Goal: Task Accomplishment & Management: Complete application form

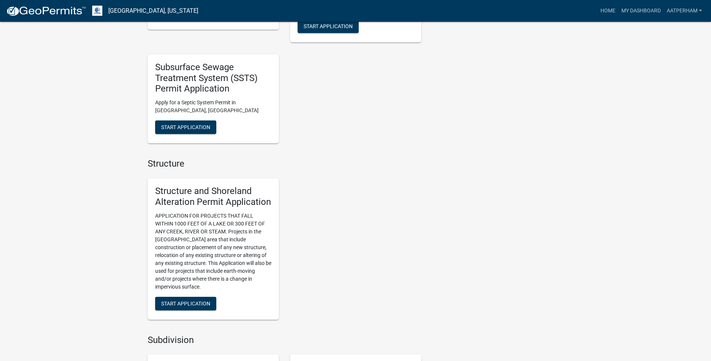
scroll to position [300, 0]
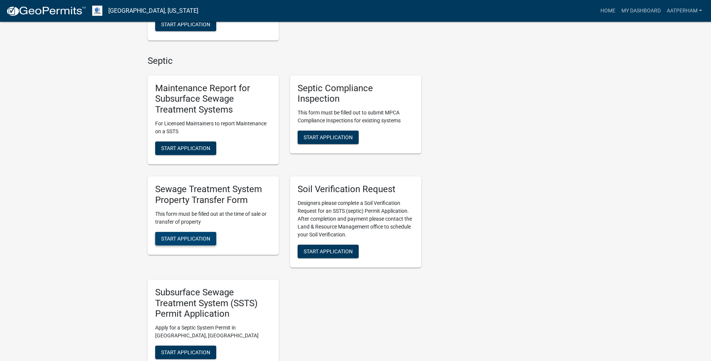
click at [192, 235] on span "Start Application" at bounding box center [185, 238] width 49 height 6
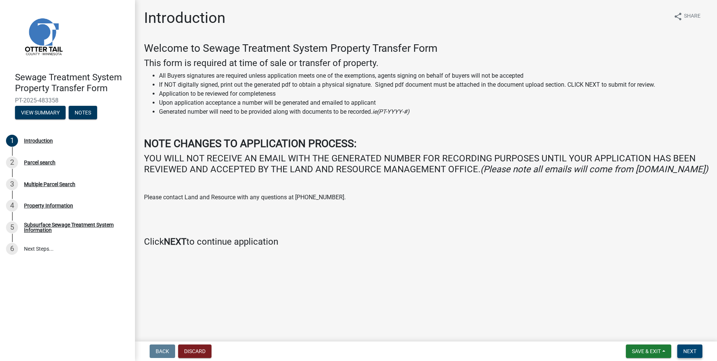
click at [689, 351] on span "Next" at bounding box center [689, 351] width 13 height 6
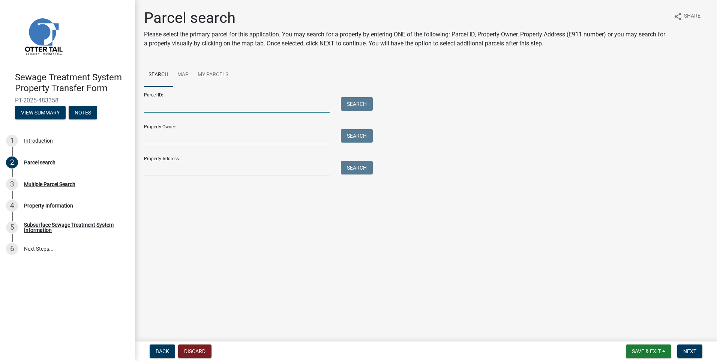
click at [177, 103] on input "Parcel ID:" at bounding box center [237, 104] width 186 height 15
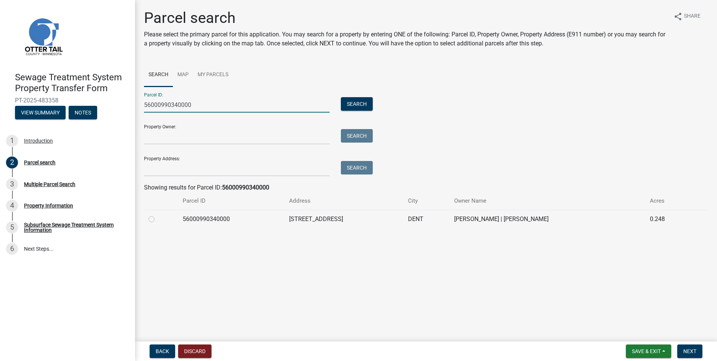
type input "56000990340000"
click at [157, 214] on label at bounding box center [157, 214] width 0 height 0
click at [157, 218] on input "radio" at bounding box center [159, 216] width 5 height 5
radio input "true"
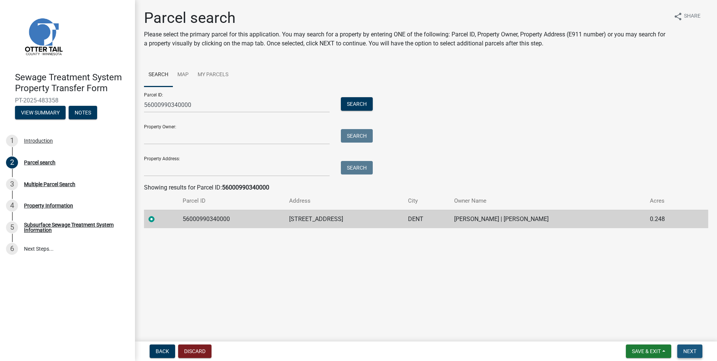
click at [685, 349] on span "Next" at bounding box center [689, 351] width 13 height 6
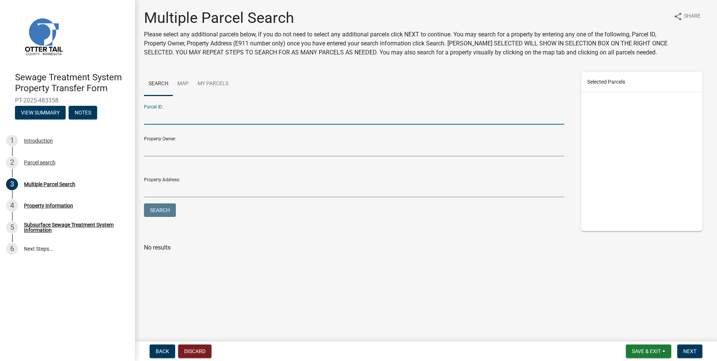
click at [165, 120] on input "Parcel ID:" at bounding box center [354, 116] width 420 height 15
type input "16000990250000"
click at [144, 203] on button "Search" at bounding box center [160, 209] width 32 height 13
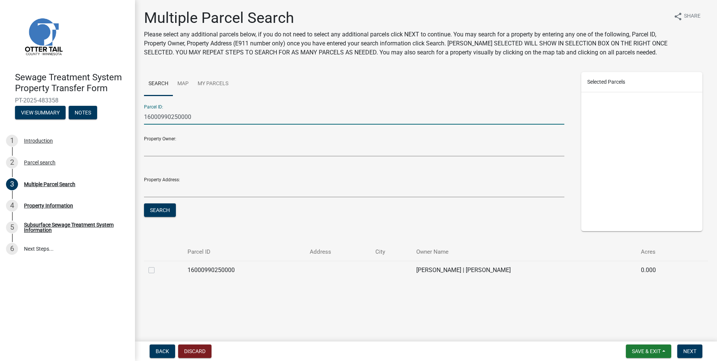
click at [157, 265] on label at bounding box center [157, 265] width 0 height 0
click at [157, 269] on input "checkbox" at bounding box center [159, 267] width 5 height 5
checkbox input "true"
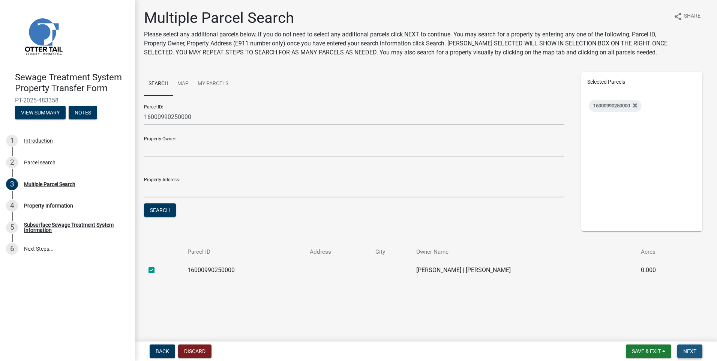
click at [692, 346] on button "Next" at bounding box center [689, 350] width 25 height 13
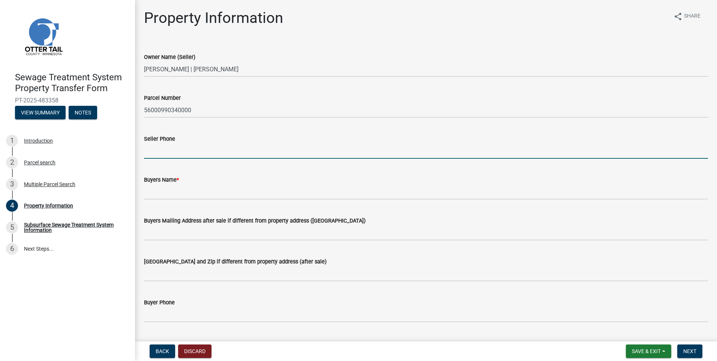
click at [156, 152] on input "Seller Phone" at bounding box center [426, 150] width 564 height 15
click at [177, 148] on input "Seller Phone" at bounding box center [426, 150] width 564 height 15
type input "2"
type input "[PHONE_NUMBER]"
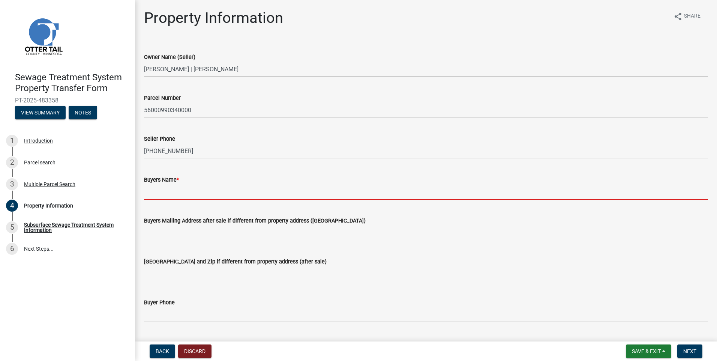
click at [160, 194] on input "Buyers Name *" at bounding box center [426, 191] width 564 height 15
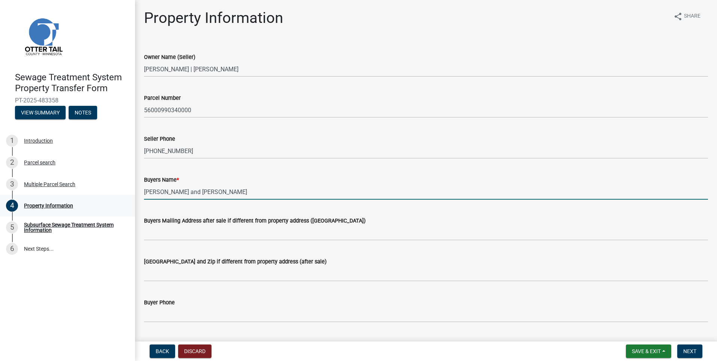
type input "[PERSON_NAME] and [PERSON_NAME]"
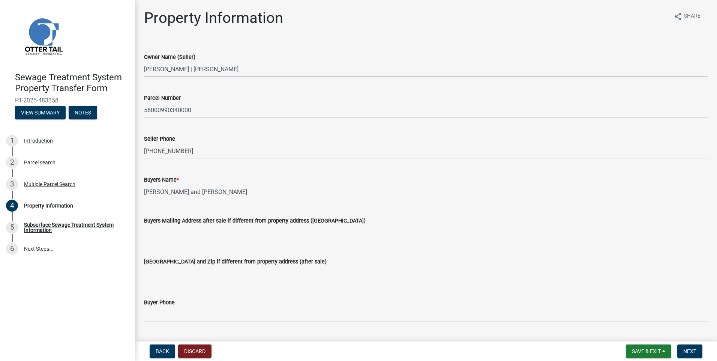
scroll to position [75, 0]
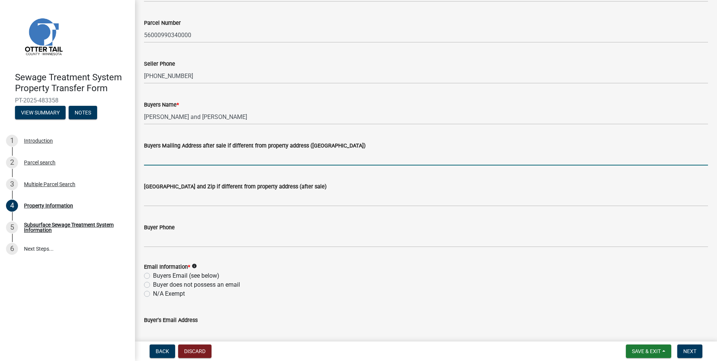
click at [167, 158] on input "Buyers Mailing Address after sale if different from property address ([GEOGRAPH…" at bounding box center [426, 157] width 564 height 15
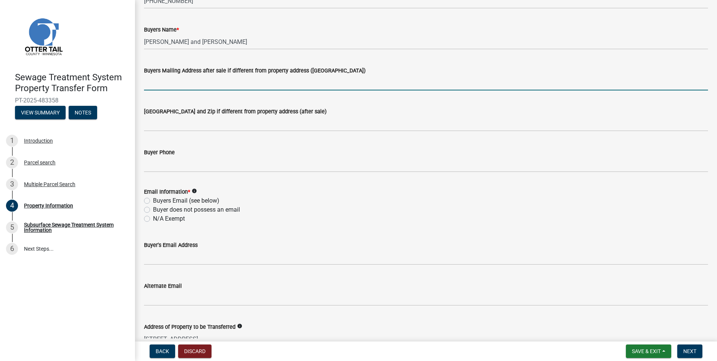
scroll to position [187, 0]
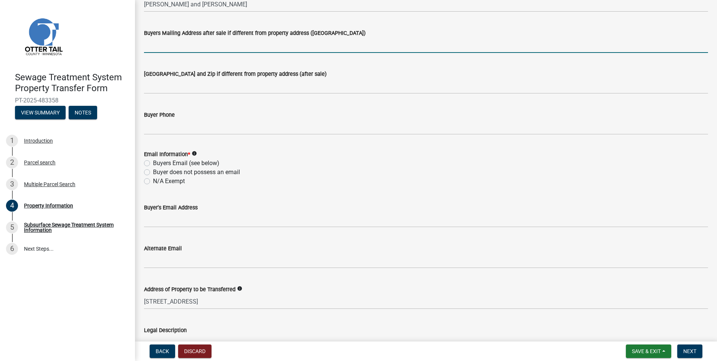
drag, startPoint x: 144, startPoint y: 126, endPoint x: 151, endPoint y: 125, distance: 8.0
click at [145, 126] on div "Buyer Phone" at bounding box center [425, 117] width 575 height 35
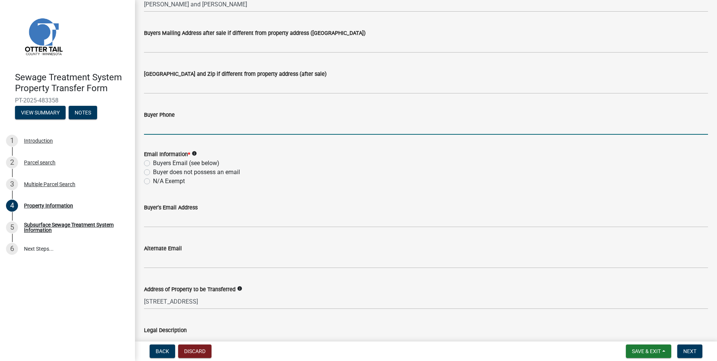
click at [152, 125] on input "Buyer Phone" at bounding box center [426, 126] width 564 height 15
type input "[PHONE_NUMBER]"
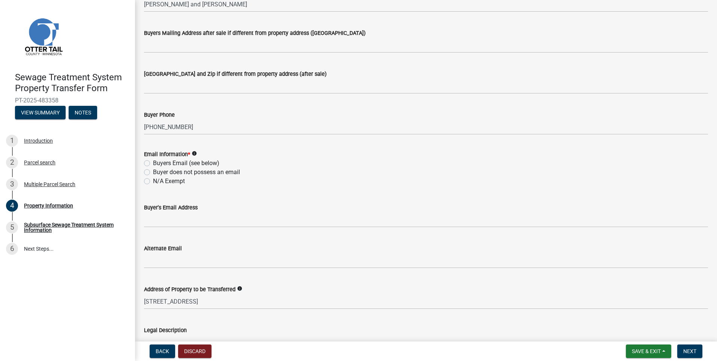
click at [144, 162] on div "Email Information * info Buyers Email (see below) Buyer does not possess an ema…" at bounding box center [425, 163] width 575 height 45
click at [153, 165] on label "Buyers Email (see below)" at bounding box center [186, 163] width 66 height 9
click at [153, 163] on input "Buyers Email (see below)" at bounding box center [155, 161] width 5 height 5
radio input "true"
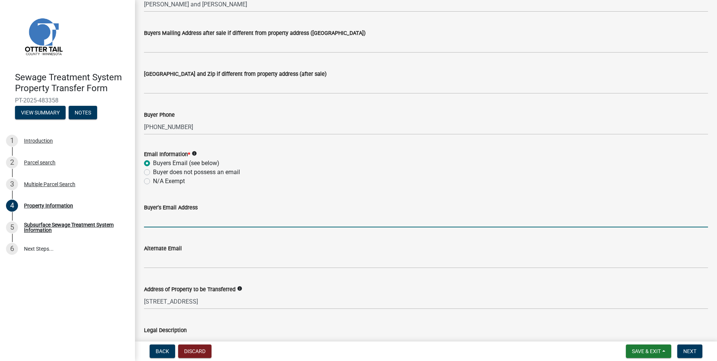
click at [163, 220] on input "Buyer's Email Address" at bounding box center [426, 219] width 564 height 15
type input "[EMAIL_ADDRESS][DOMAIN_NAME]"
click at [686, 348] on span "Next" at bounding box center [689, 351] width 13 height 6
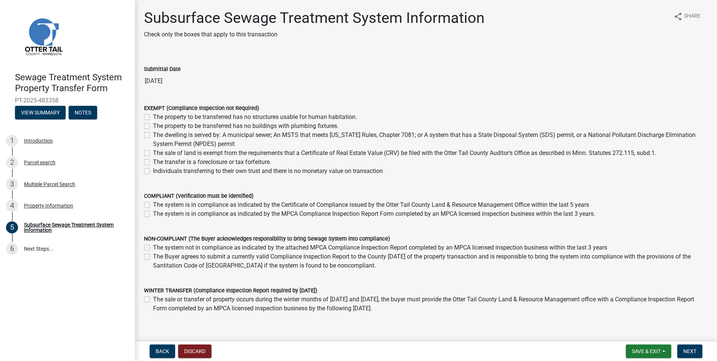
click at [153, 213] on label "The system is in compliance as indicated by the MPCA Compliance Inspection Repo…" at bounding box center [374, 213] width 442 height 9
click at [153, 213] on input "The system is in compliance as indicated by the MPCA Compliance Inspection Repo…" at bounding box center [155, 211] width 5 height 5
checkbox input "true"
checkbox input "false"
checkbox input "true"
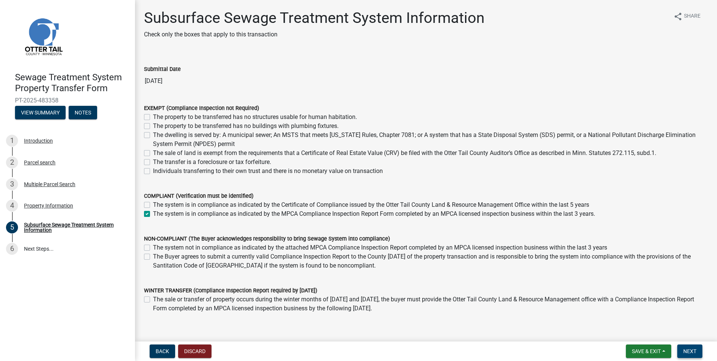
click at [695, 350] on span "Next" at bounding box center [689, 351] width 13 height 6
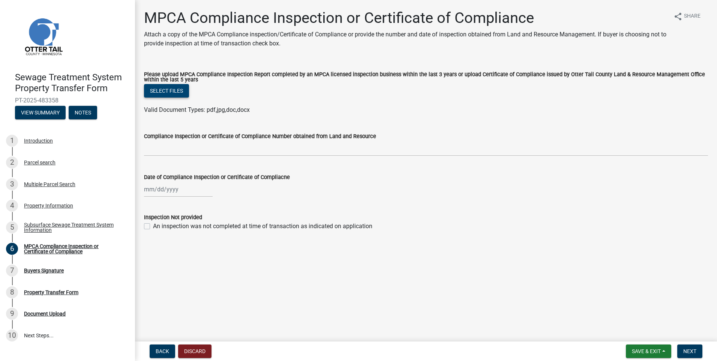
click at [171, 90] on button "Select files" at bounding box center [166, 90] width 45 height 13
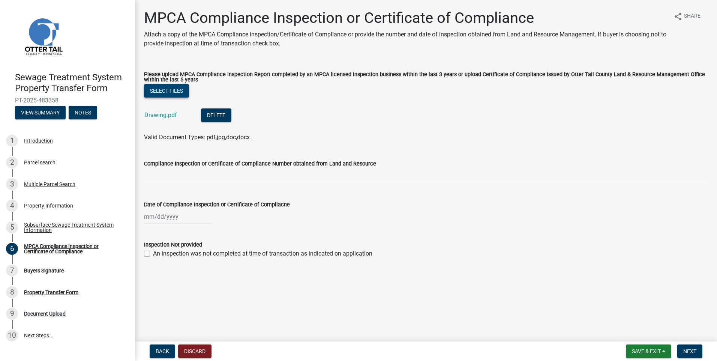
click at [169, 91] on button "Select files" at bounding box center [166, 90] width 45 height 13
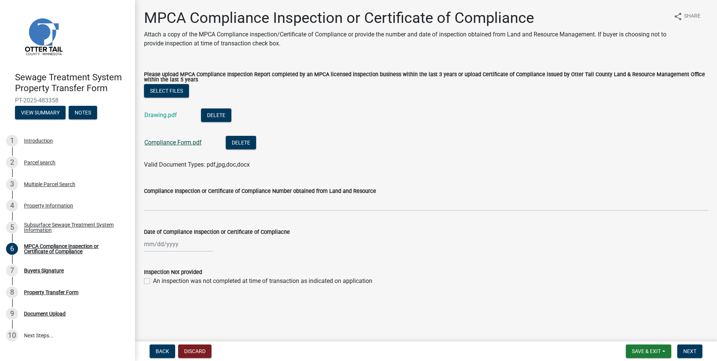
click at [180, 141] on link "Compliance Form.pdf" at bounding box center [172, 142] width 57 height 7
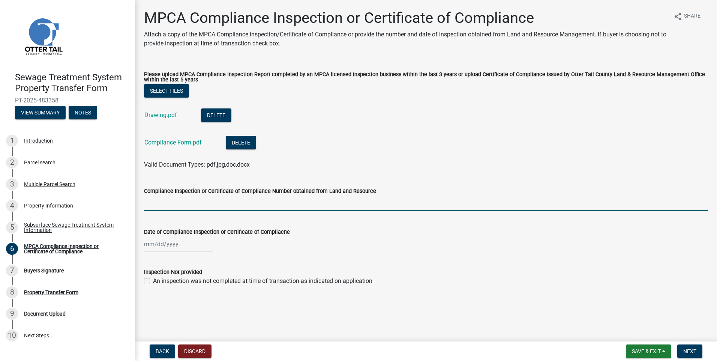
click at [174, 207] on input "Compliance Inspection or Certificate of Compliance Number obtained from Land an…" at bounding box center [426, 202] width 564 height 15
click at [371, 210] on input "Compliance Inspection or Certificate of Compliance Number obtained from Land an…" at bounding box center [426, 202] width 564 height 15
type input "5171"
click at [147, 242] on div at bounding box center [178, 243] width 69 height 15
select select "9"
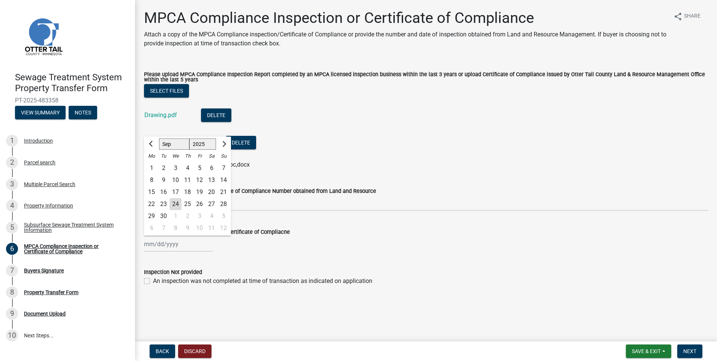
click at [199, 144] on select "1525 1526 1527 1528 1529 1530 1531 1532 1533 1534 1535 1536 1537 1538 1539 1540…" at bounding box center [202, 144] width 27 height 11
select select "2024"
click at [189, 139] on select "1525 1526 1527 1528 1529 1530 1531 1532 1533 1534 1535 1536 1537 1538 1539 1540…" at bounding box center [202, 144] width 27 height 11
click at [169, 146] on select "Jan Feb Mar Apr May Jun [DATE] Aug Sep Oct Nov Dec" at bounding box center [174, 144] width 30 height 11
select select "6"
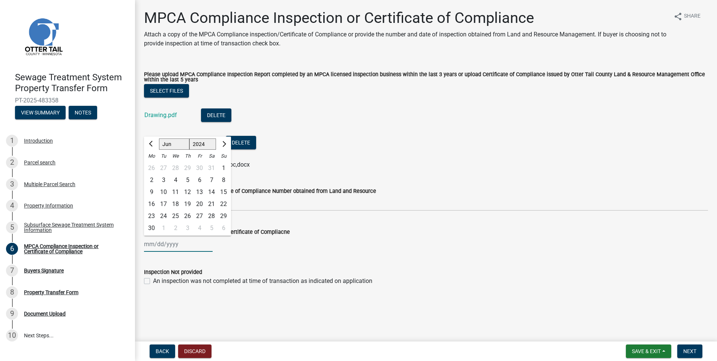
click at [159, 139] on select "Jan Feb Mar Apr May Jun [DATE] Aug Sep Oct Nov Dec" at bounding box center [174, 144] width 30 height 11
click at [175, 214] on div "26" at bounding box center [175, 216] width 12 height 12
type input "[DATE]"
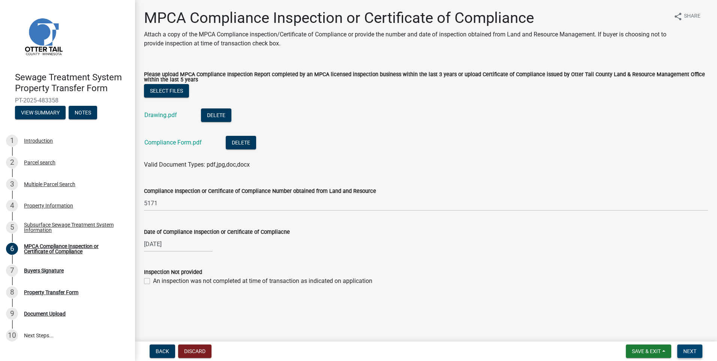
click at [693, 349] on span "Next" at bounding box center [689, 351] width 13 height 6
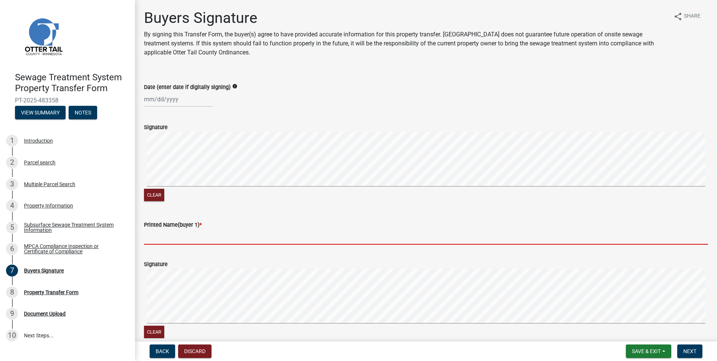
click at [172, 238] on input "Printed Name(buyer 1) *" at bounding box center [426, 236] width 564 height 15
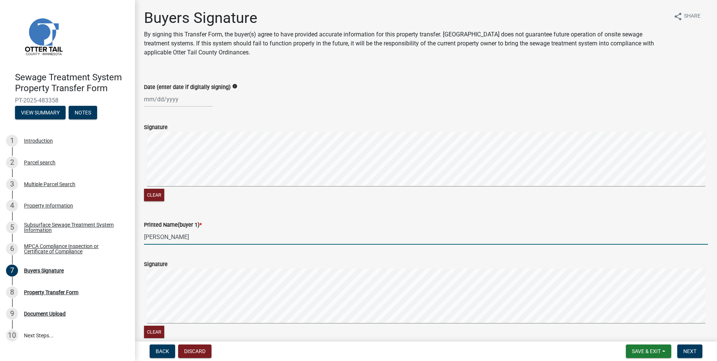
scroll to position [112, 0]
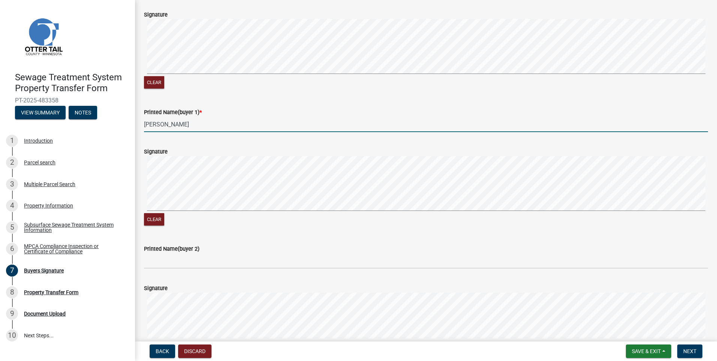
type input "[PERSON_NAME]"
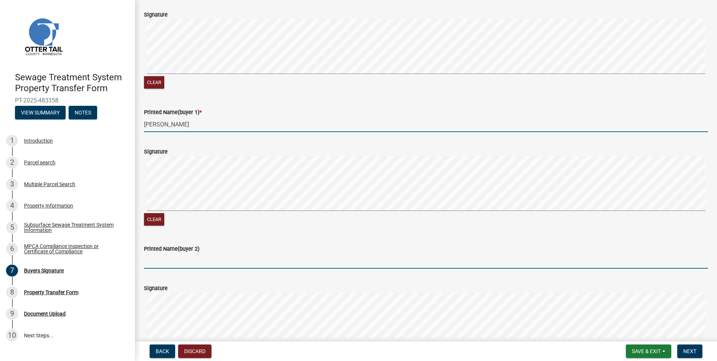
click at [165, 261] on input "Printed Name(buyer 2)" at bounding box center [426, 260] width 564 height 15
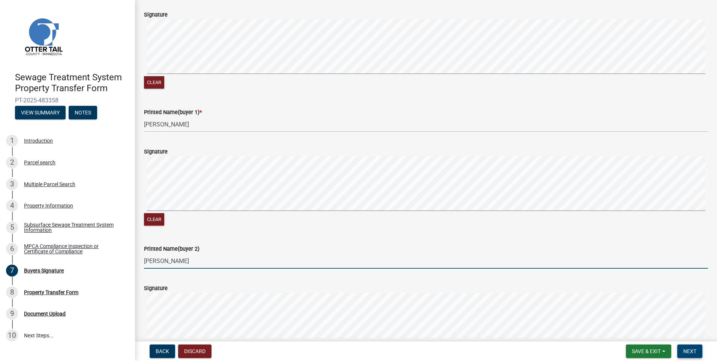
type input "[PERSON_NAME]"
click at [695, 349] on span "Next" at bounding box center [689, 351] width 13 height 6
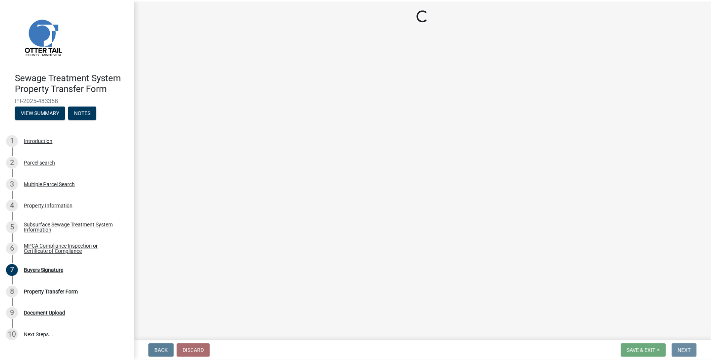
scroll to position [0, 0]
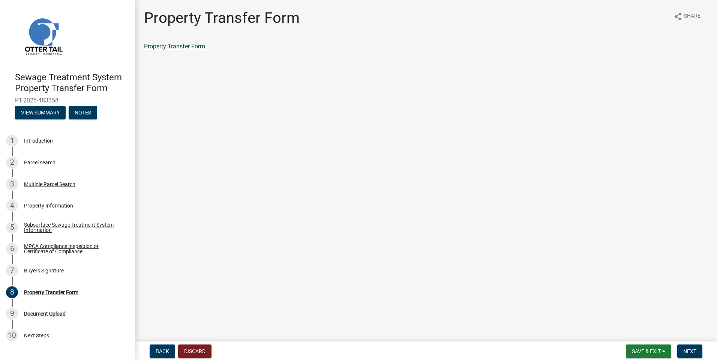
click at [187, 49] on link "Property Transfer Form" at bounding box center [174, 46] width 61 height 7
click at [646, 353] on span "Save & Exit" at bounding box center [646, 351] width 29 height 6
click at [635, 332] on button "Save & Exit" at bounding box center [641, 331] width 60 height 18
